Goal: Find specific page/section: Find specific page/section

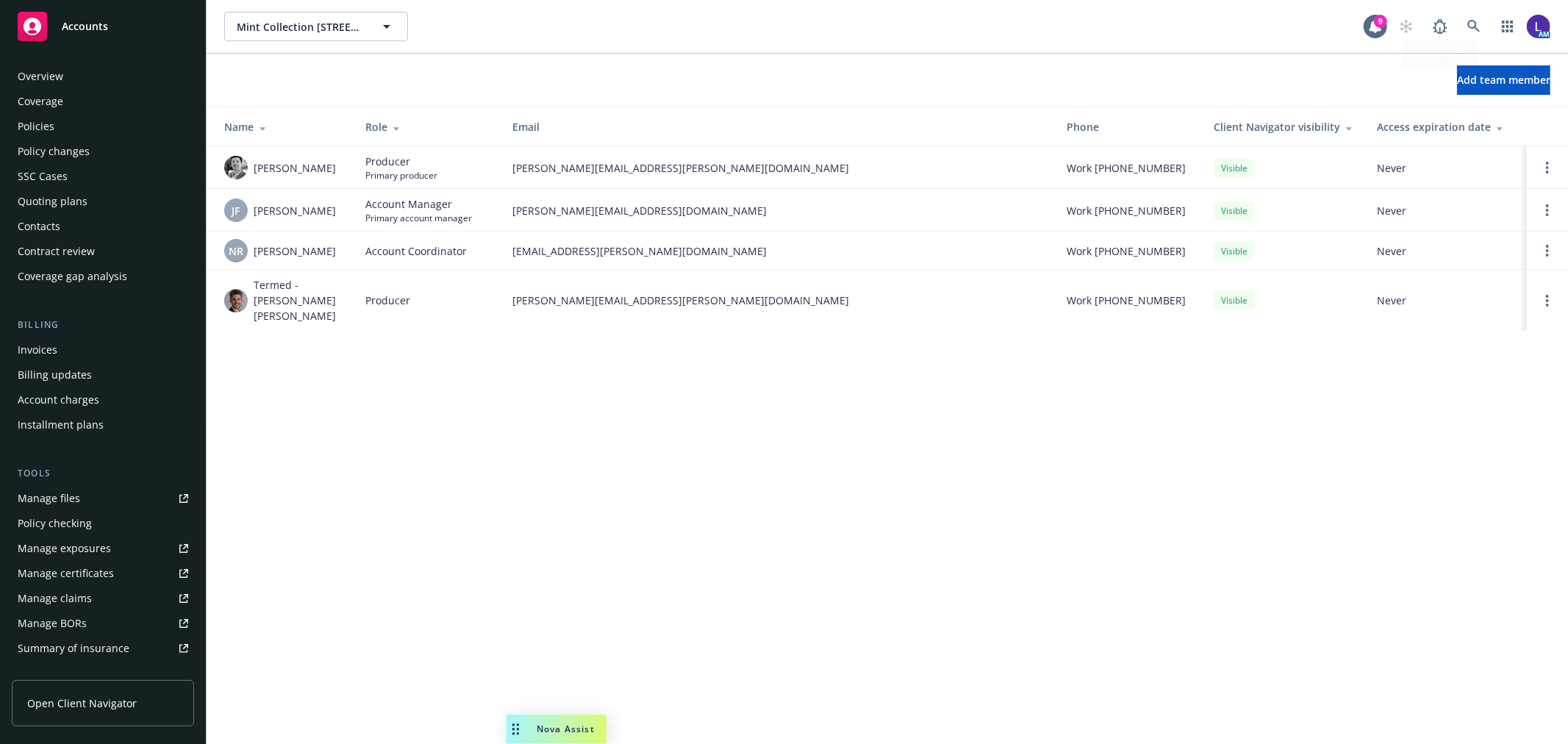
scroll to position [239, 0]
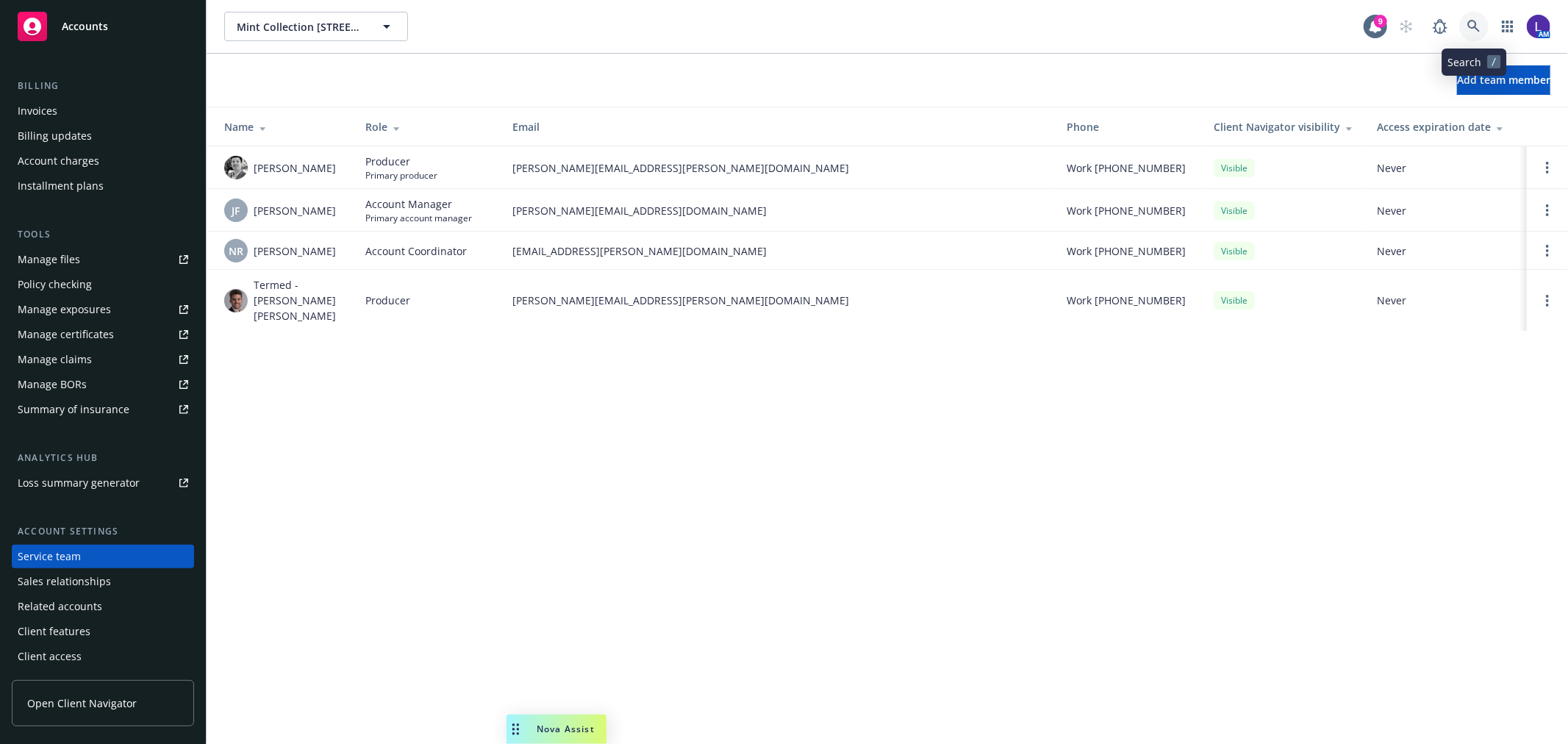
click at [1471, 22] on icon at bounding box center [1473, 25] width 12 height 12
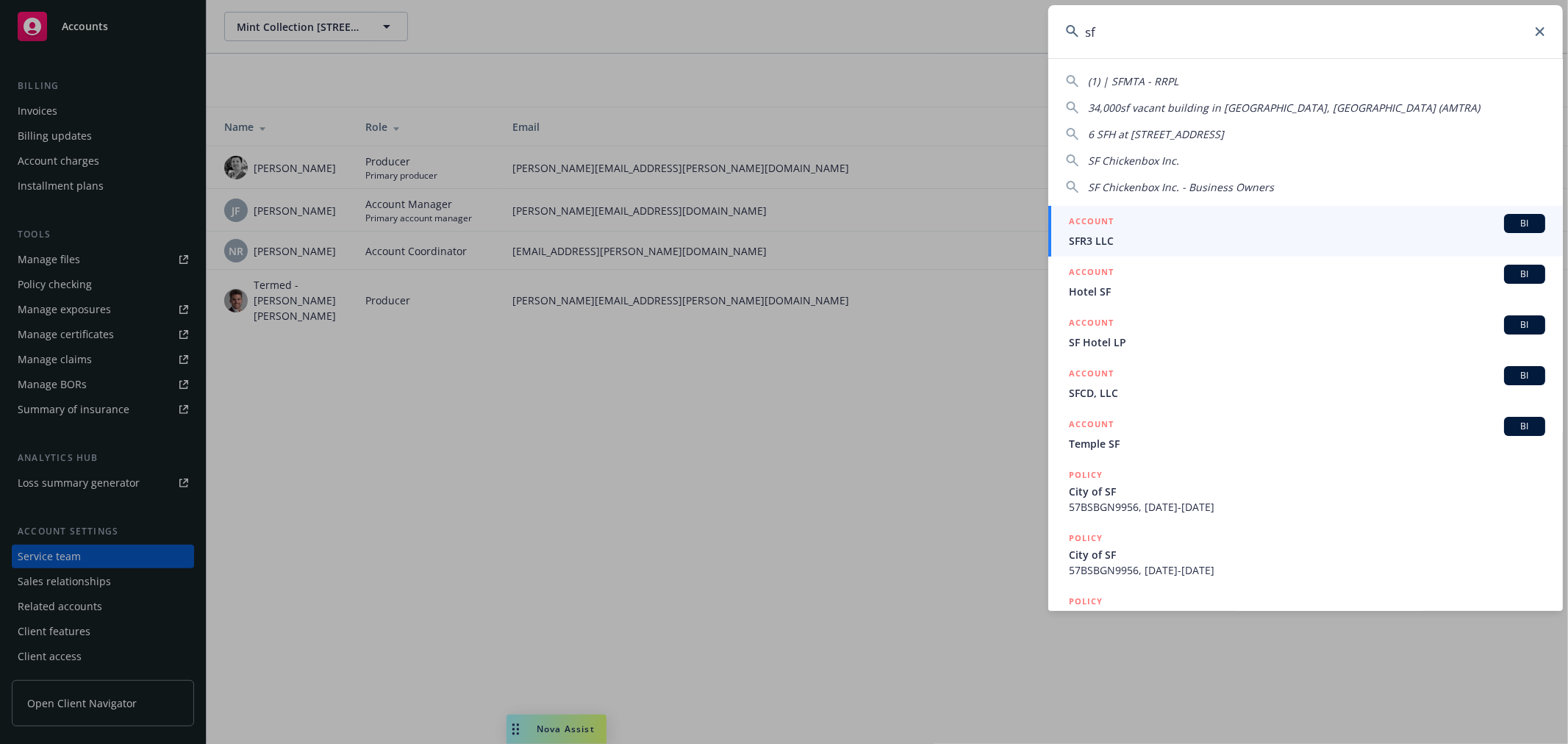
type input "s"
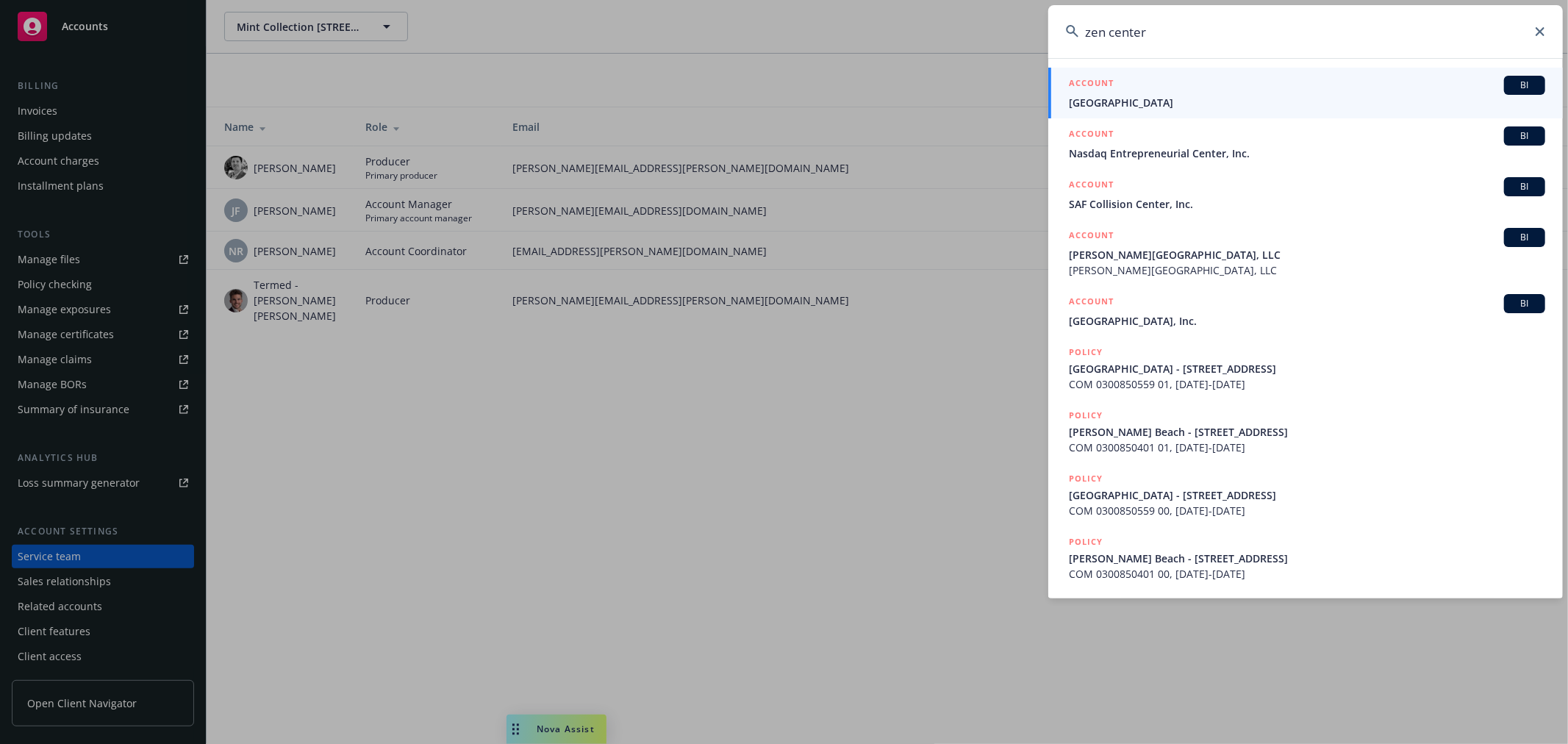
type input "zen center"
click at [1157, 98] on span "[GEOGRAPHIC_DATA]" at bounding box center [1307, 102] width 476 height 15
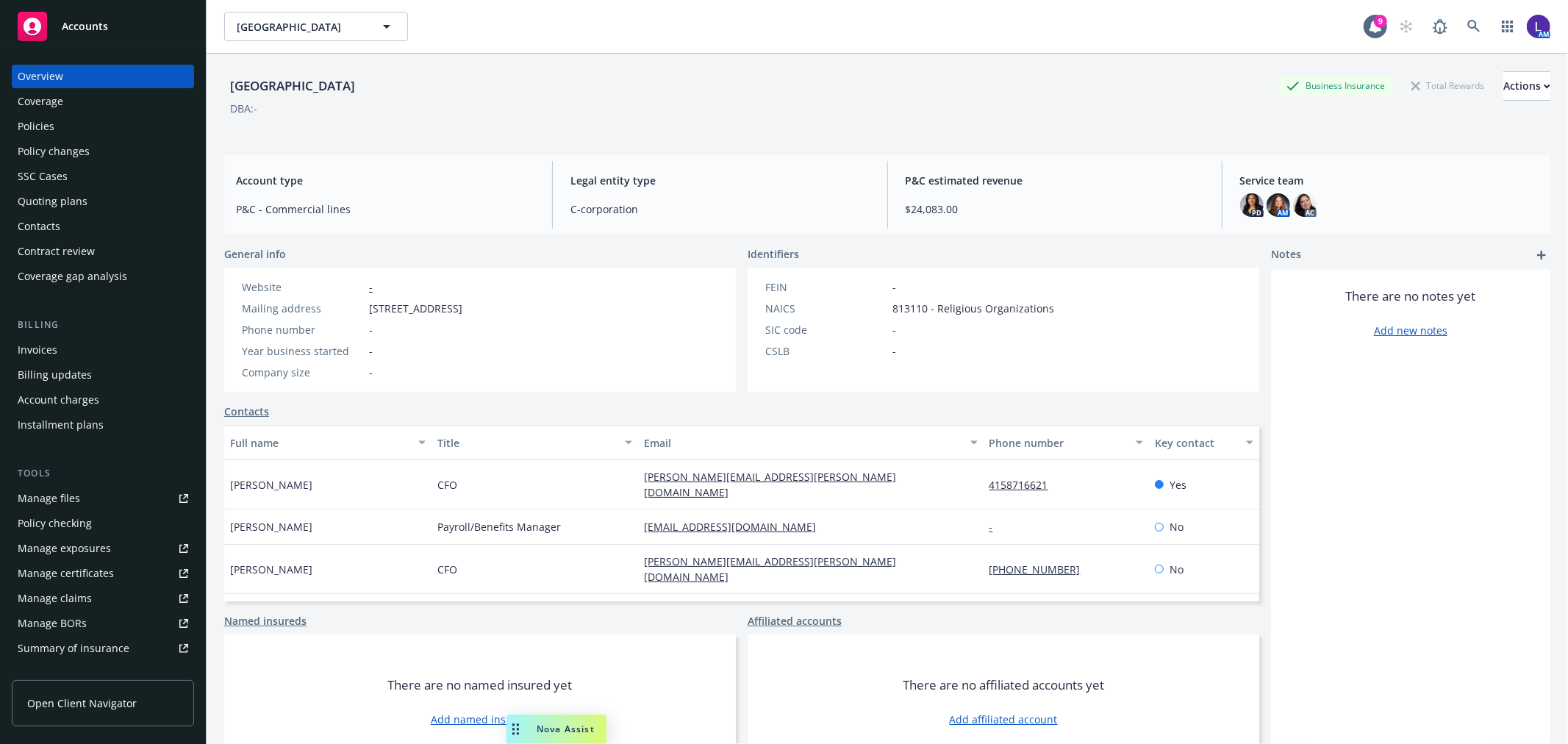
scroll to position [238, 0]
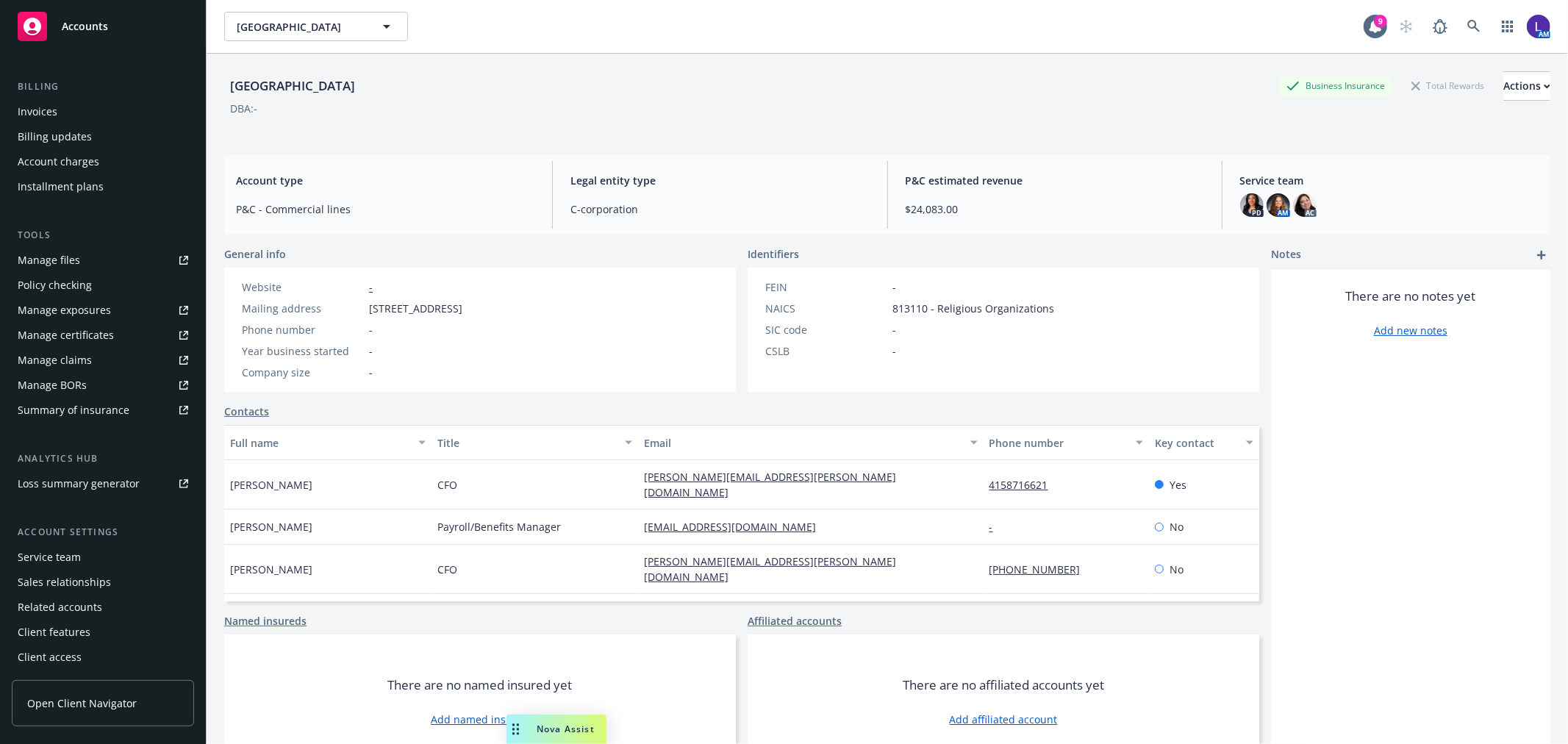
click at [64, 547] on div "Service team" at bounding box center [49, 556] width 63 height 24
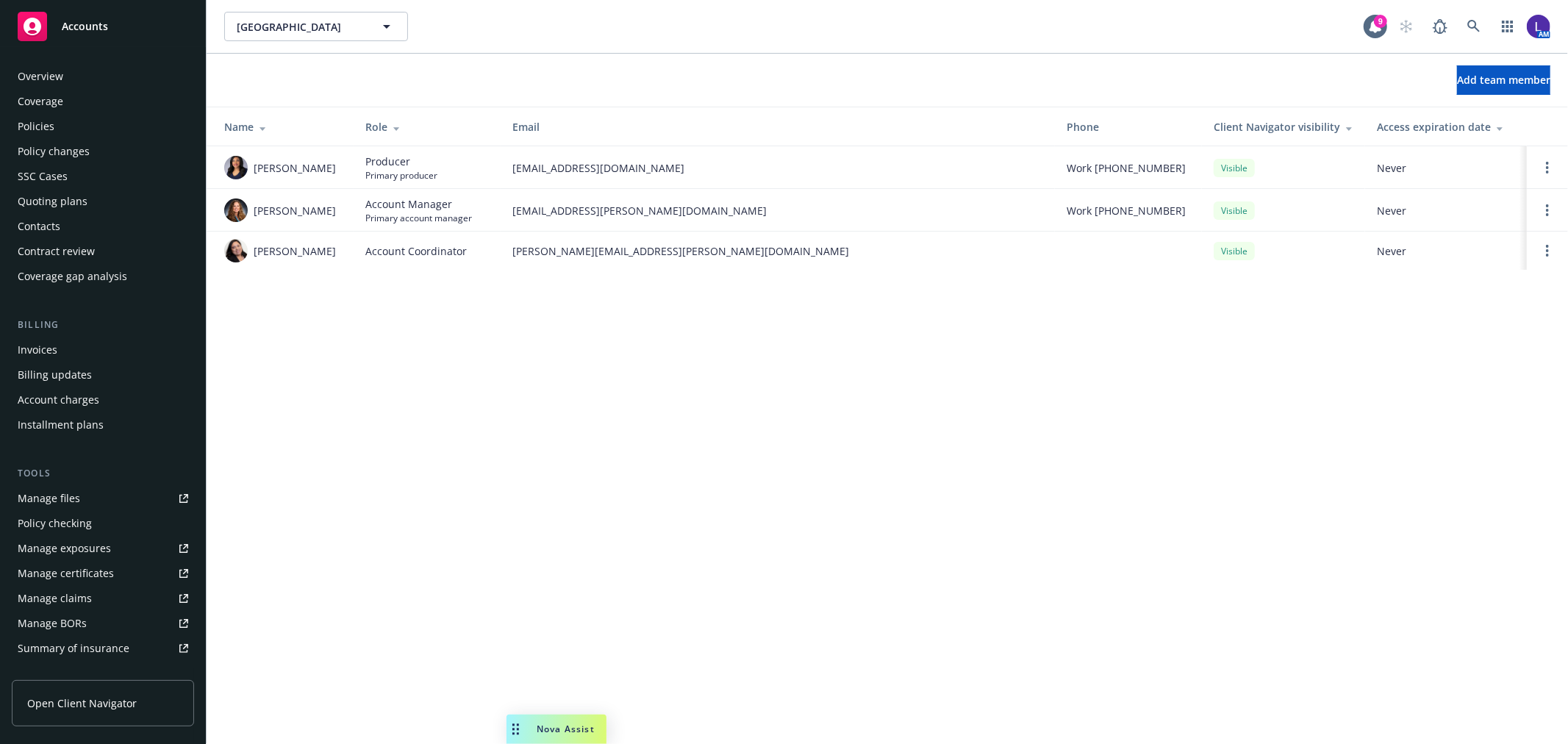
click at [54, 114] on div "Policies" at bounding box center [103, 126] width 171 height 24
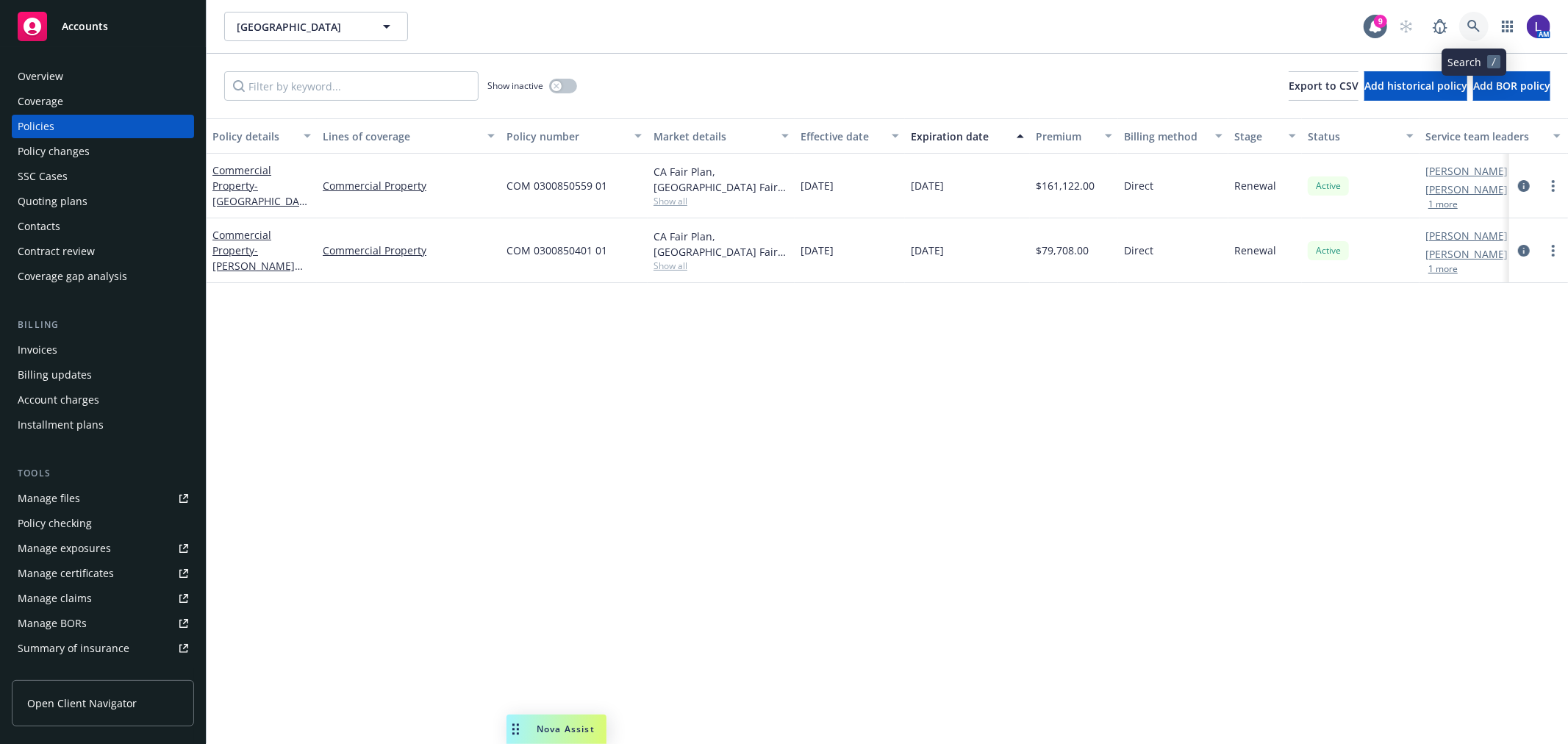
click at [1473, 25] on icon at bounding box center [1474, 26] width 13 height 13
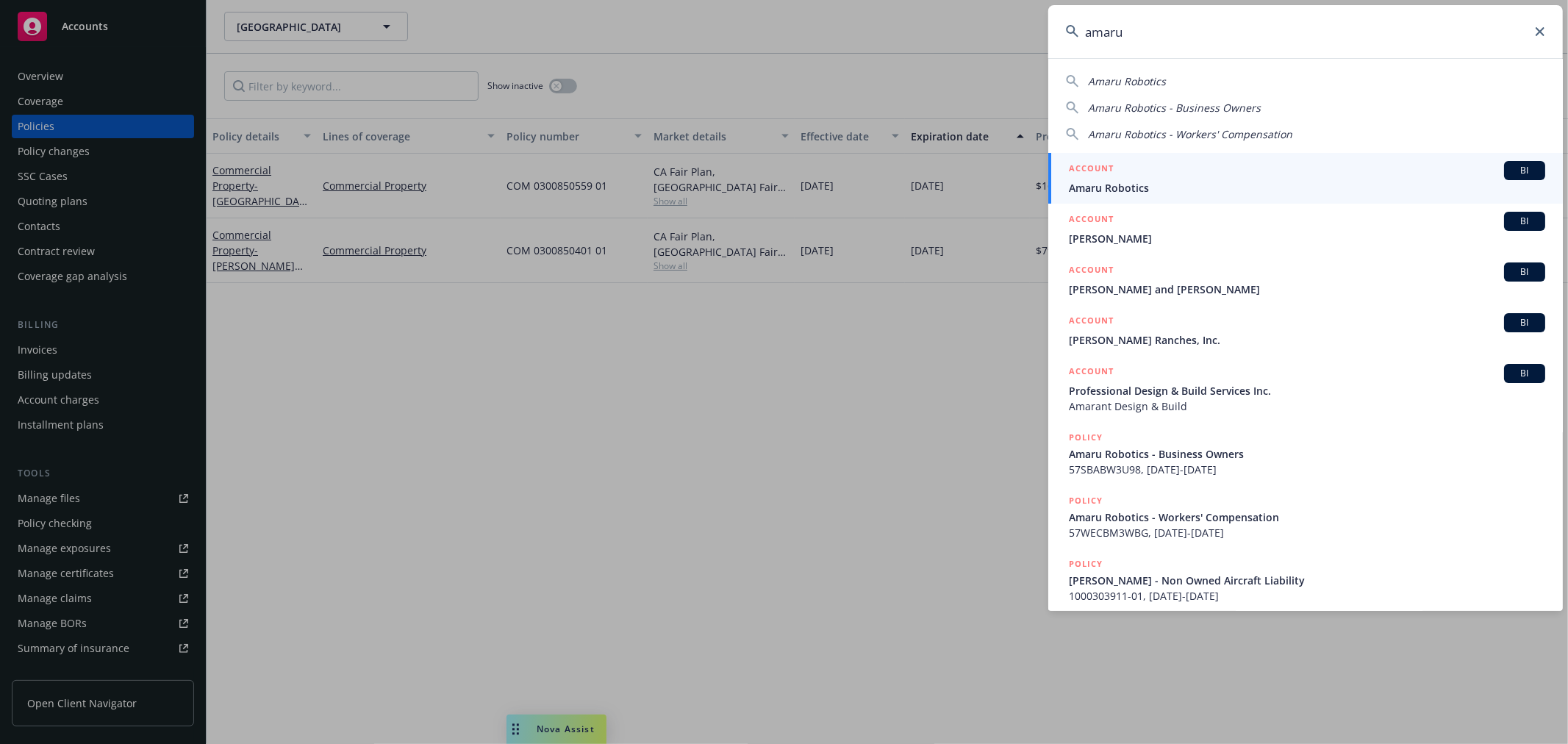
type input "amaru"
